Goal: Transaction & Acquisition: Purchase product/service

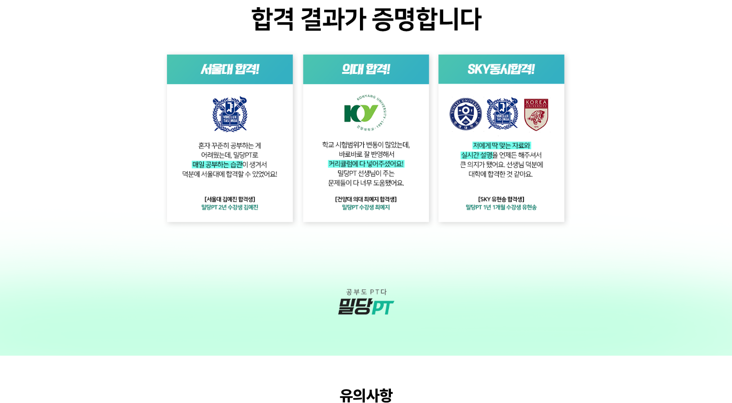
scroll to position [1239, 0]
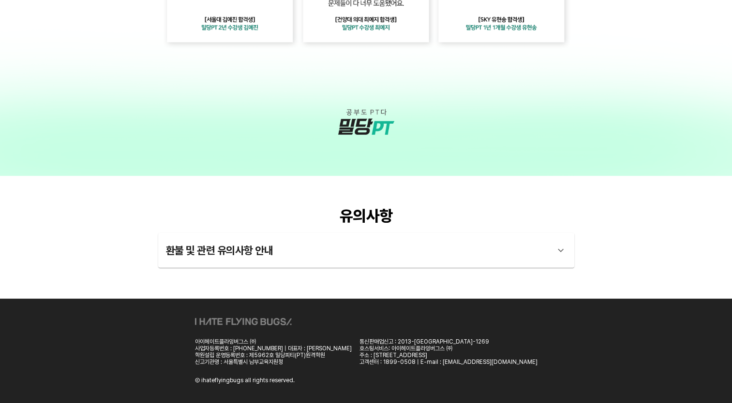
click at [731, 237] on div "유의사항 환불 및 관련 유의사항 안내 1 - 1 . 강좌 폐쇄, 또는 운영정지로 인한 반환사유에 해당하는 경우 강좌 제공 불가일 기준으로, 이…" at bounding box center [366, 237] width 732 height 123
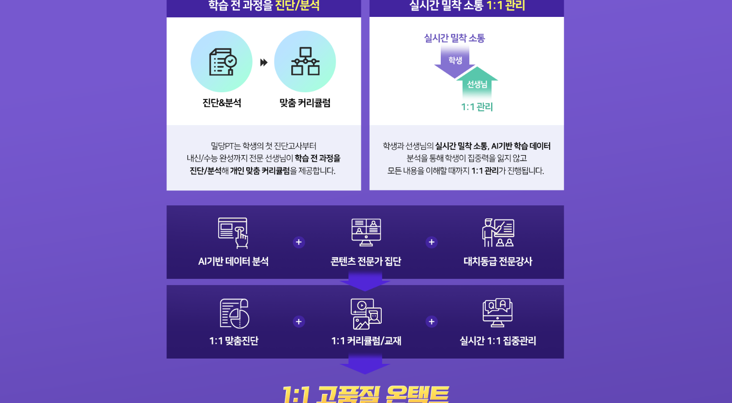
scroll to position [180, 0]
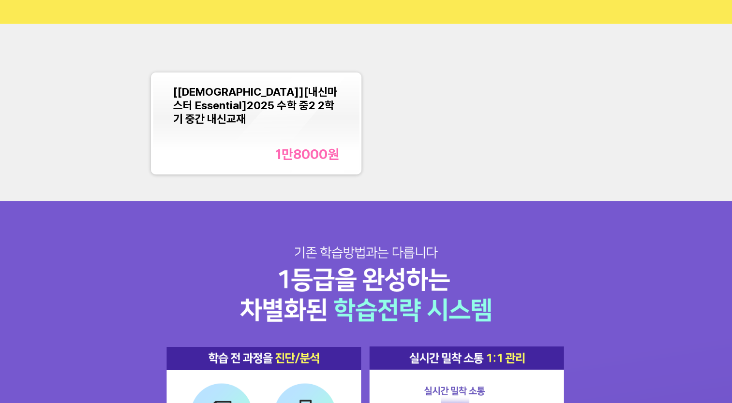
click at [272, 131] on div "[교재][내신마스터 Essential]2025 수학 중2 2학기 중간 내신교재 1만8000 원" at bounding box center [255, 123] width 165 height 77
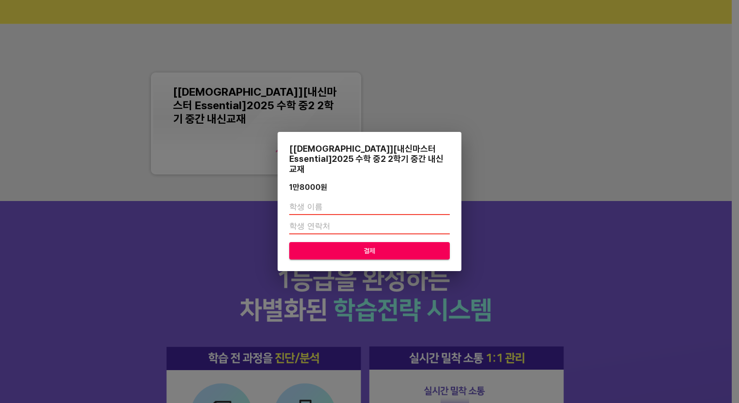
click at [320, 204] on input "text" at bounding box center [369, 207] width 161 height 15
type input "'"
type input "ㅇ"
type input "[PERSON_NAME]"
type input "-1"
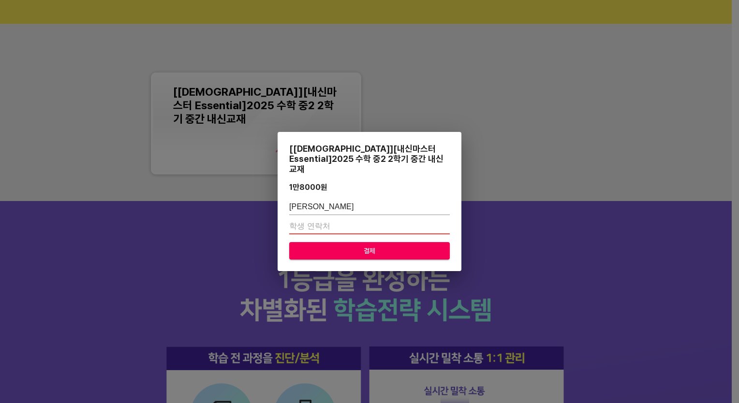
type input "-1"
type input "0"
type input "01057622701"
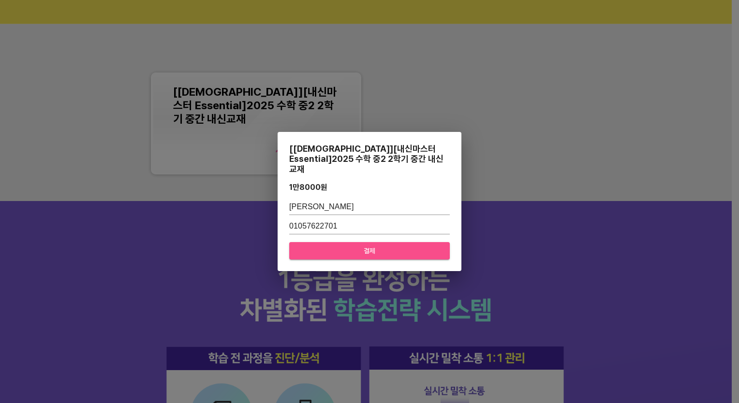
click at [360, 247] on span "결제" at bounding box center [369, 251] width 145 height 12
